Goal: Task Accomplishment & Management: Manage account settings

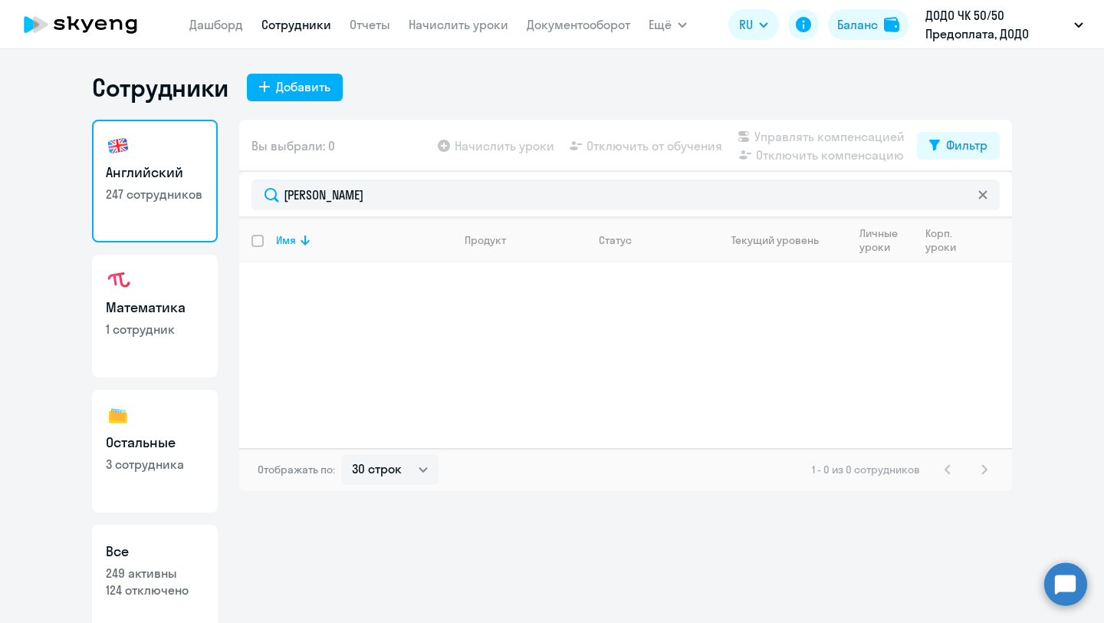
select select "30"
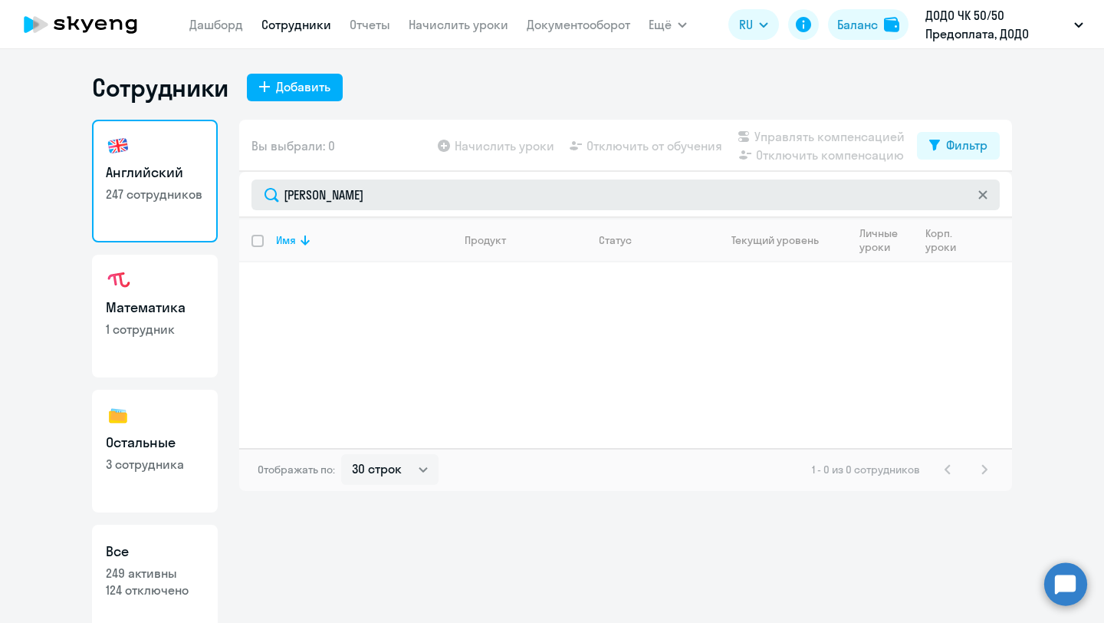
drag, startPoint x: 351, startPoint y: 192, endPoint x: 288, endPoint y: 192, distance: 62.9
click at [288, 192] on input "[PERSON_NAME]" at bounding box center [625, 194] width 748 height 31
type input "н"
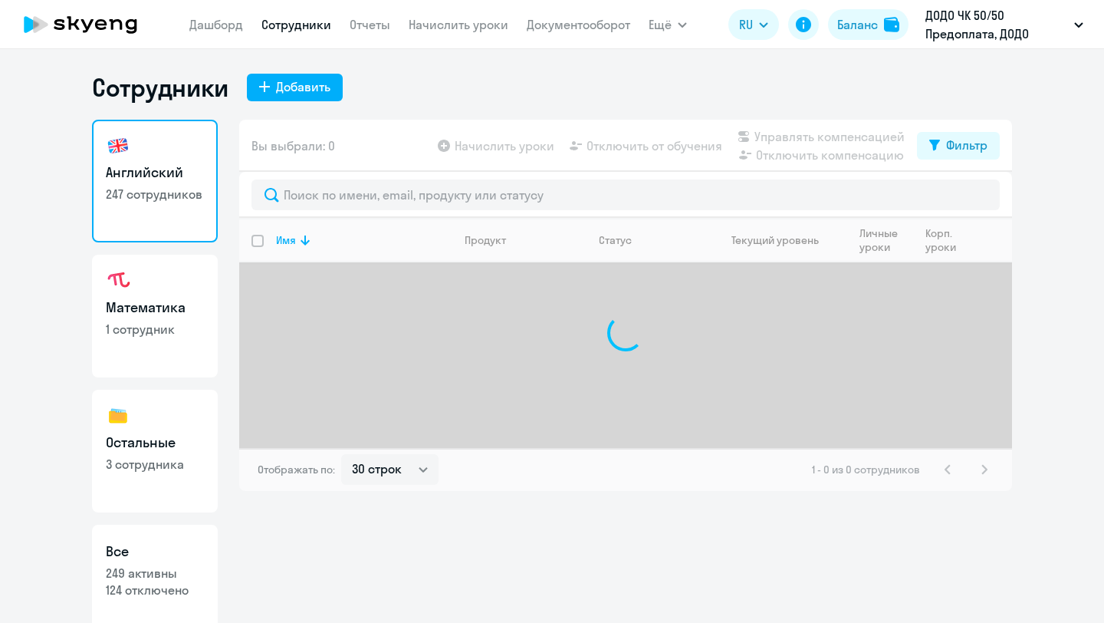
select select "30"
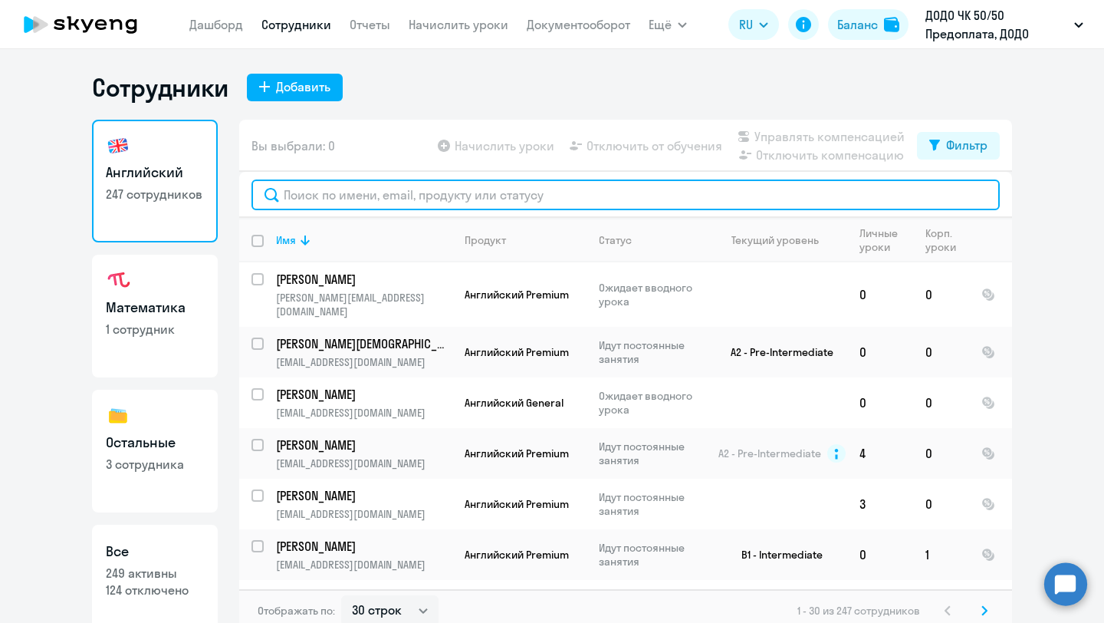
click at [295, 202] on input "text" at bounding box center [625, 194] width 748 height 31
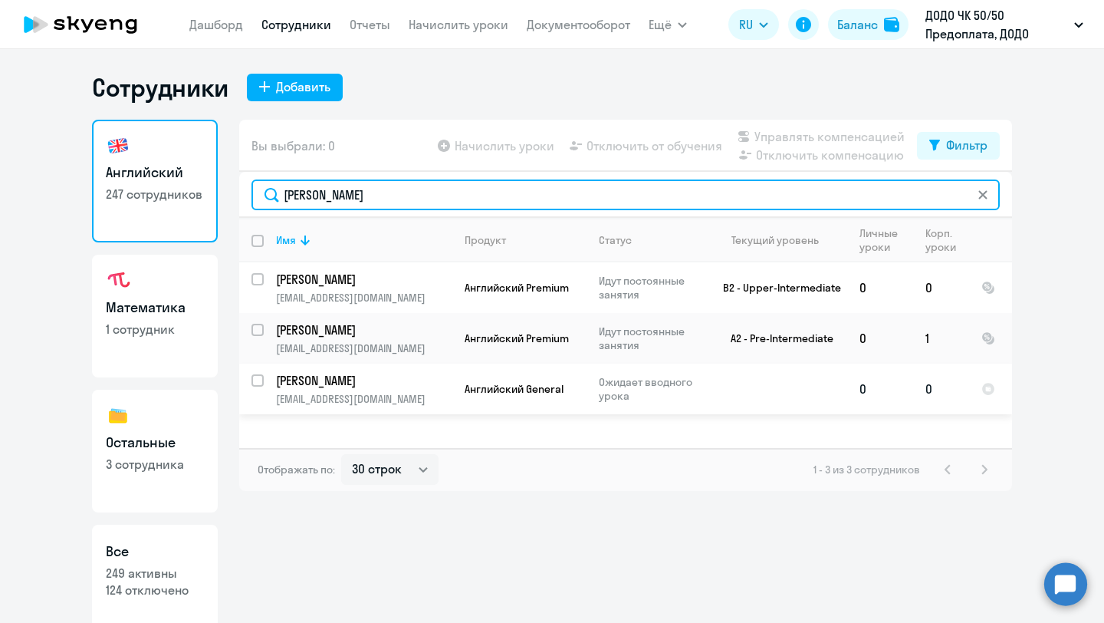
type input "савин"
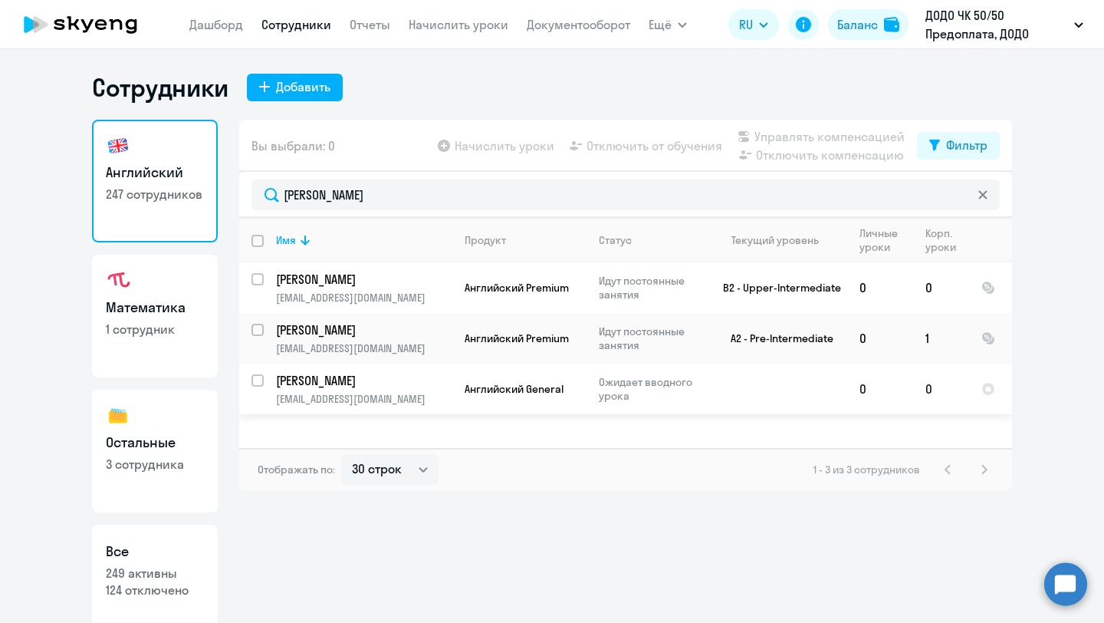
click at [259, 380] on input "select row 4017549" at bounding box center [266, 389] width 31 height 31
checkbox input "true"
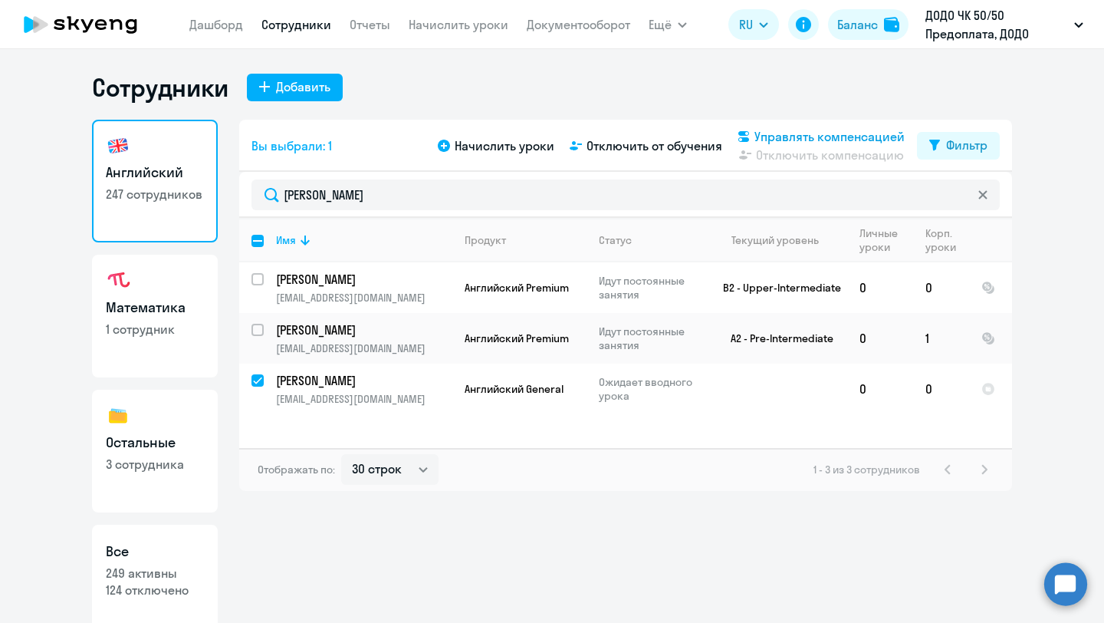
click at [813, 140] on span "Управлять компенсацией" at bounding box center [829, 136] width 150 height 18
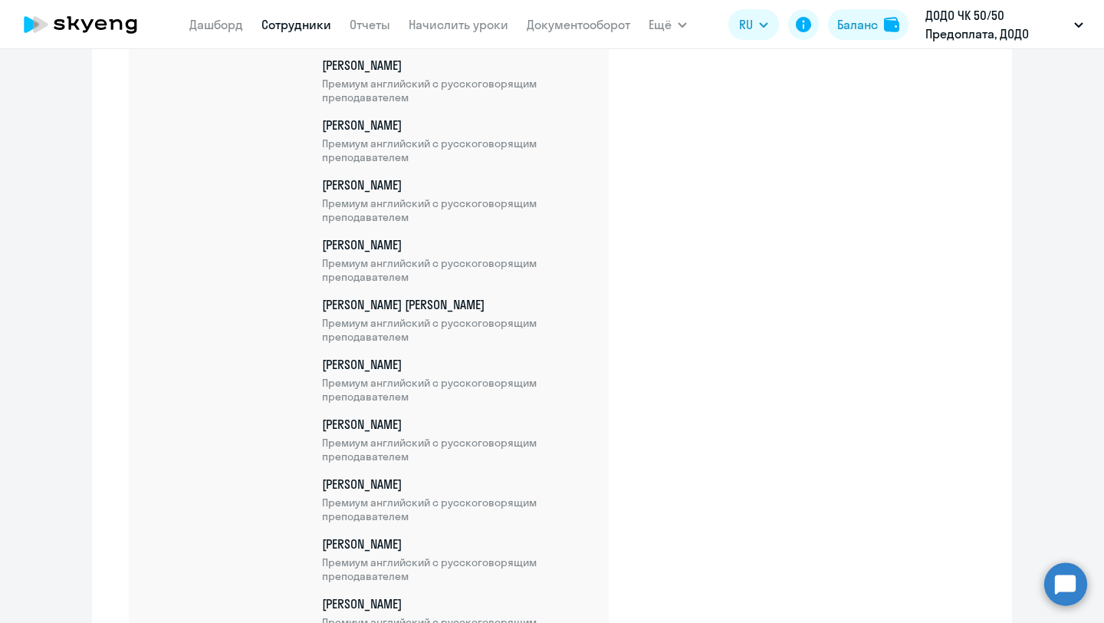
scroll to position [13060, 0]
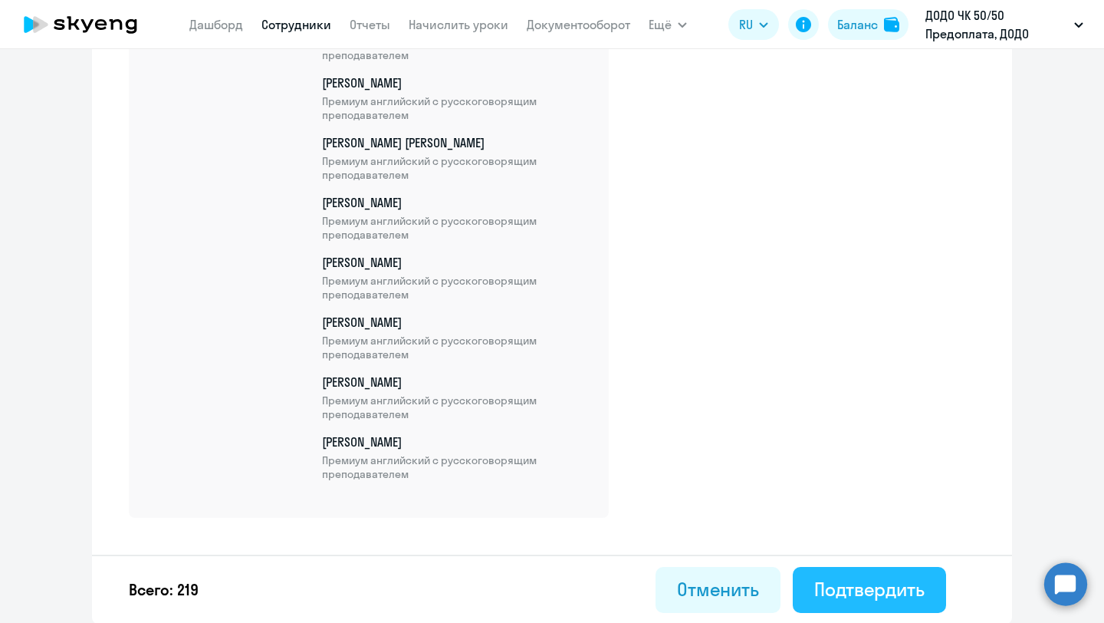
click at [844, 590] on div "Подтвердить" at bounding box center [869, 589] width 110 height 25
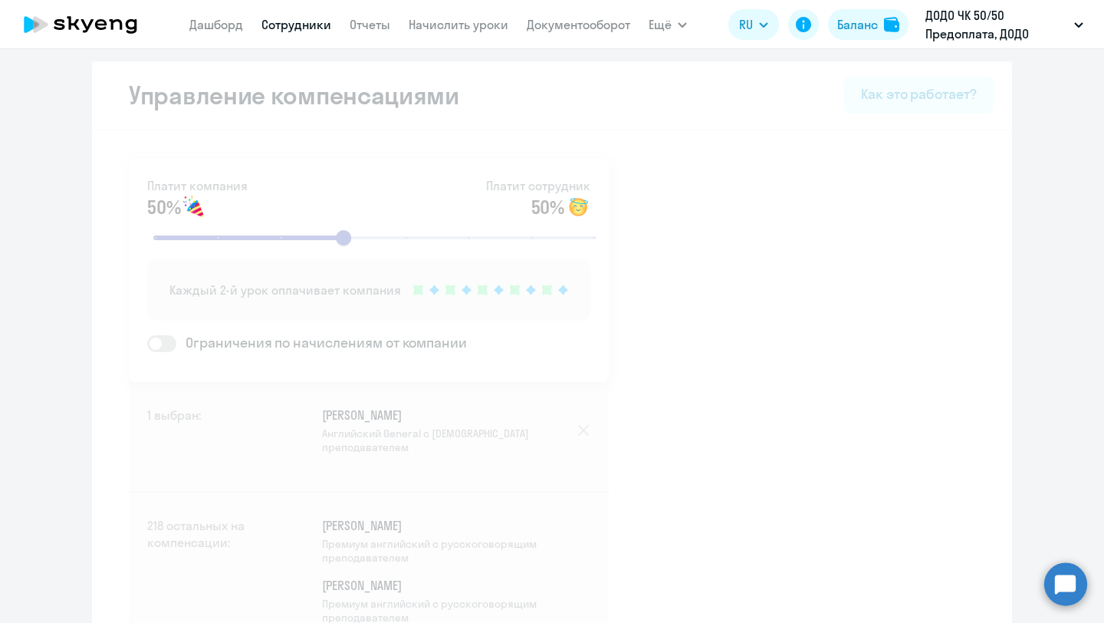
select select "30"
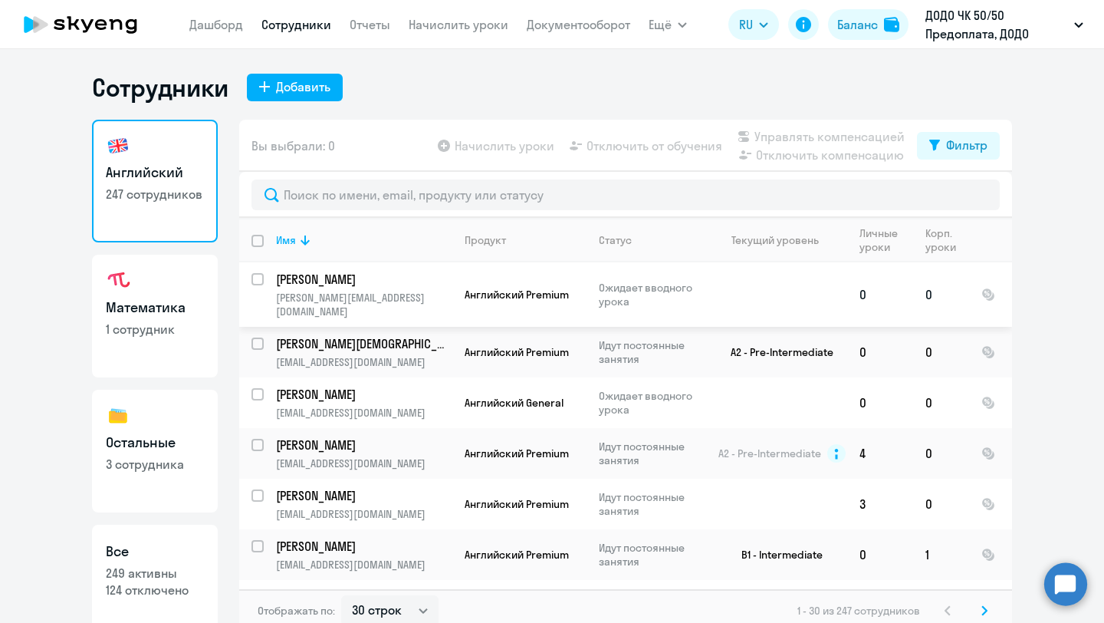
click at [265, 275] on td "Ячменева Катерина katherine_ya@mail.ru" at bounding box center [358, 294] width 189 height 64
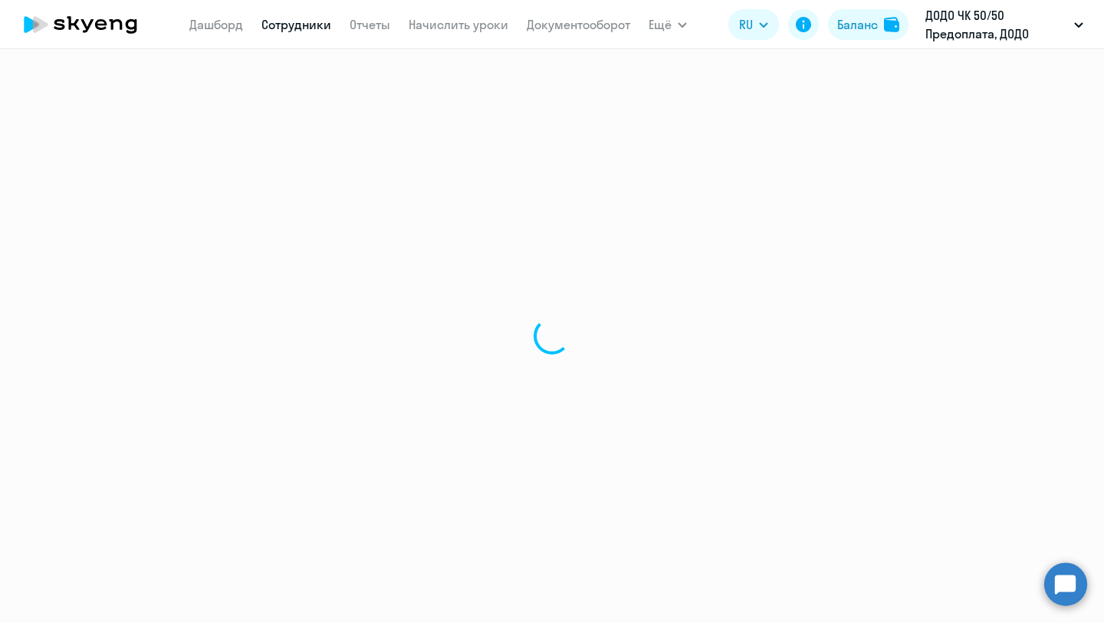
select select "english"
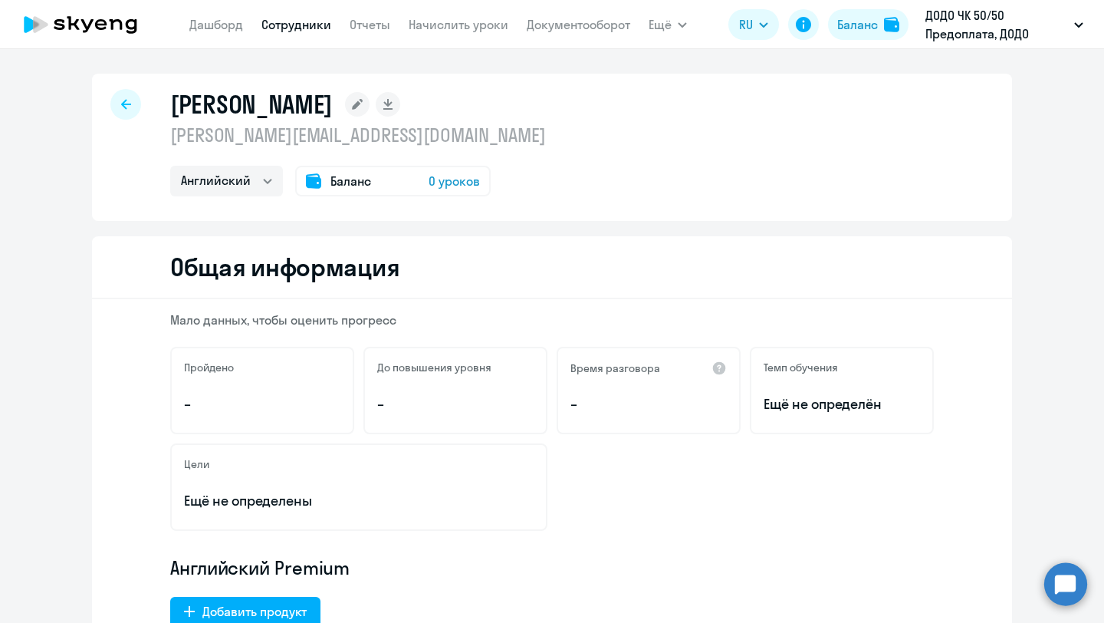
select select "30"
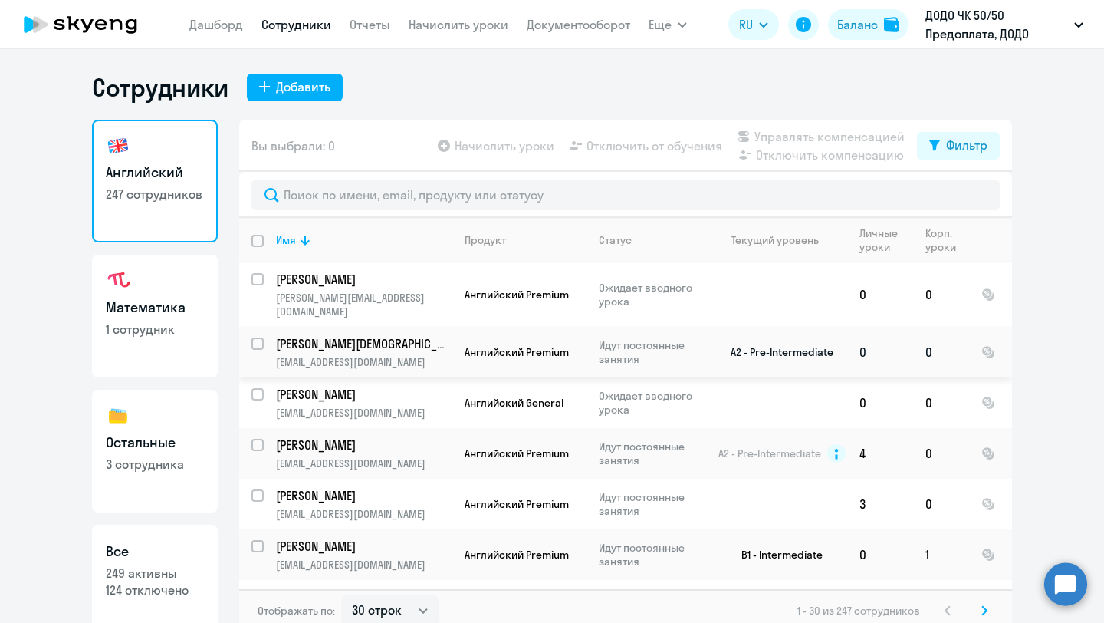
click at [258, 337] on input "select row 26355731" at bounding box center [266, 352] width 31 height 31
checkbox input "true"
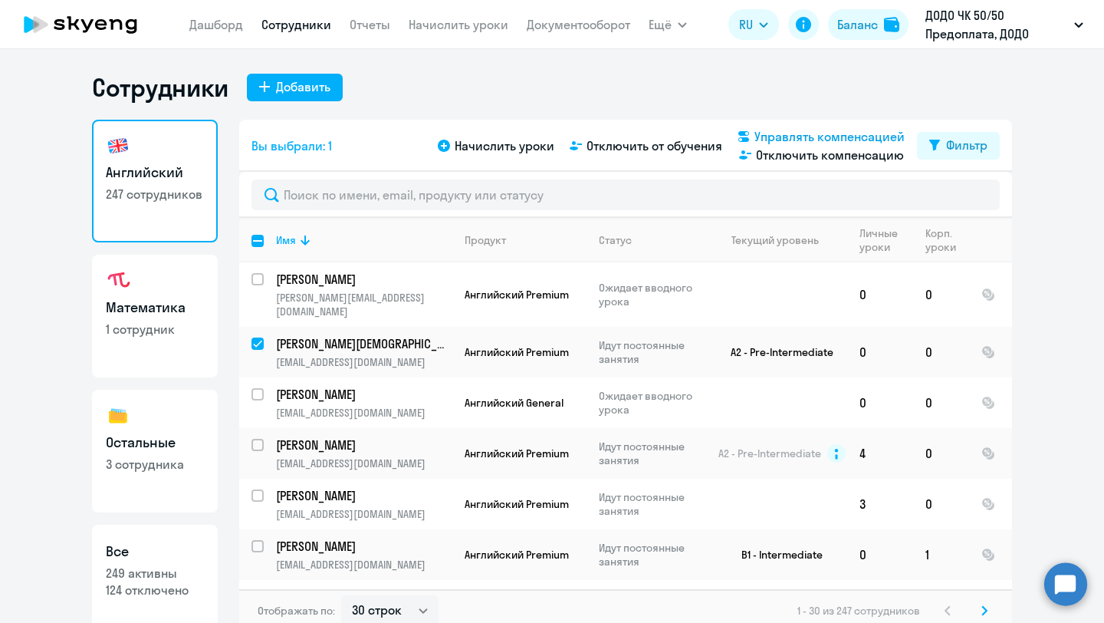
click at [791, 133] on span "Управлять компенсацией" at bounding box center [829, 136] width 150 height 18
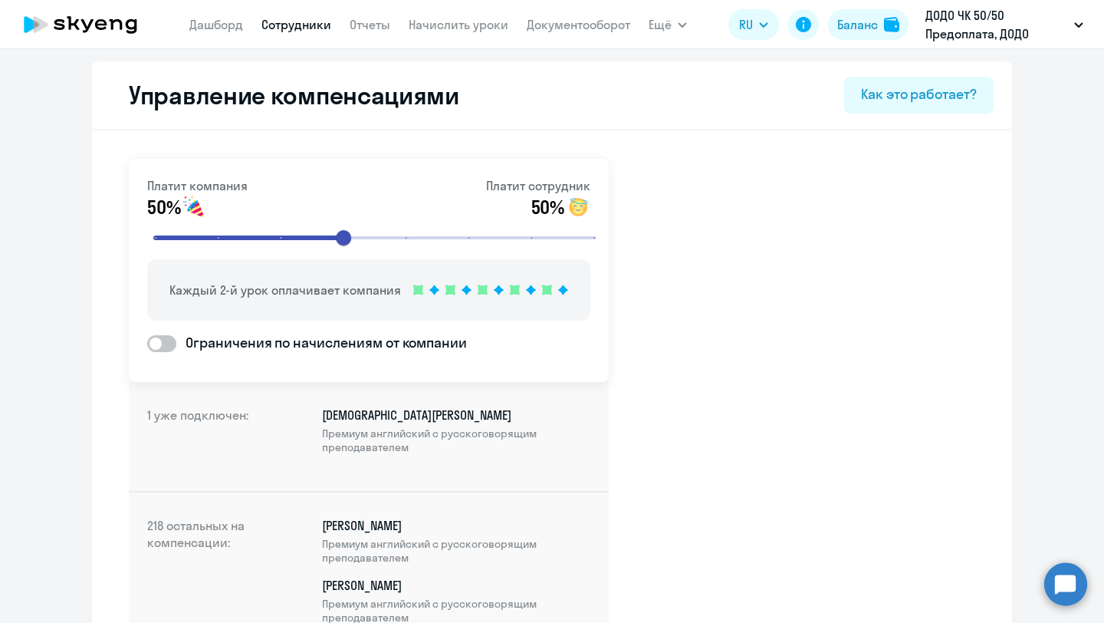
select select "30"
